Goal: Transaction & Acquisition: Subscribe to service/newsletter

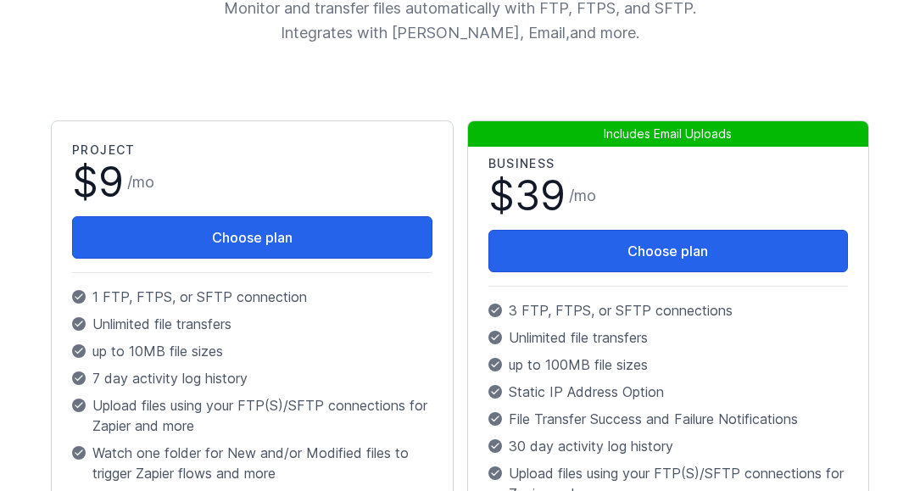
scroll to position [339, 0]
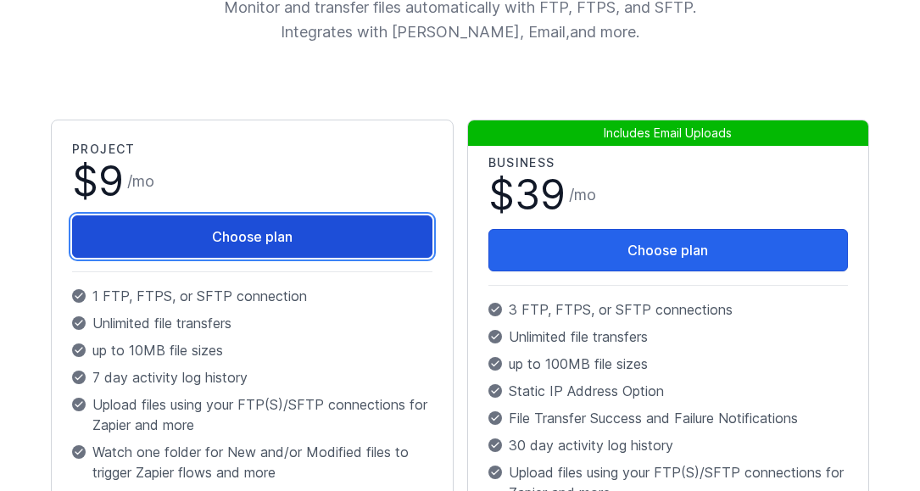
click at [251, 232] on button "Choose plan" at bounding box center [252, 236] width 360 height 42
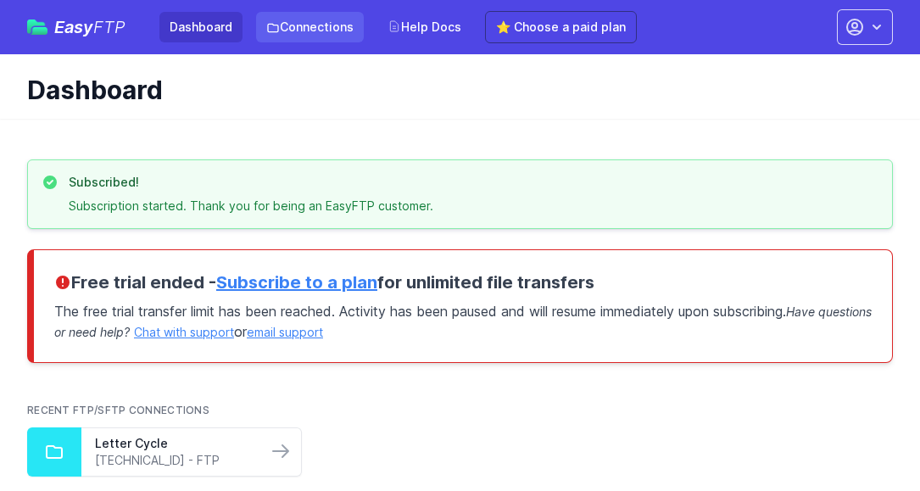
click at [325, 25] on link "Connections" at bounding box center [310, 27] width 108 height 31
